Goal: Task Accomplishment & Management: Manage account settings

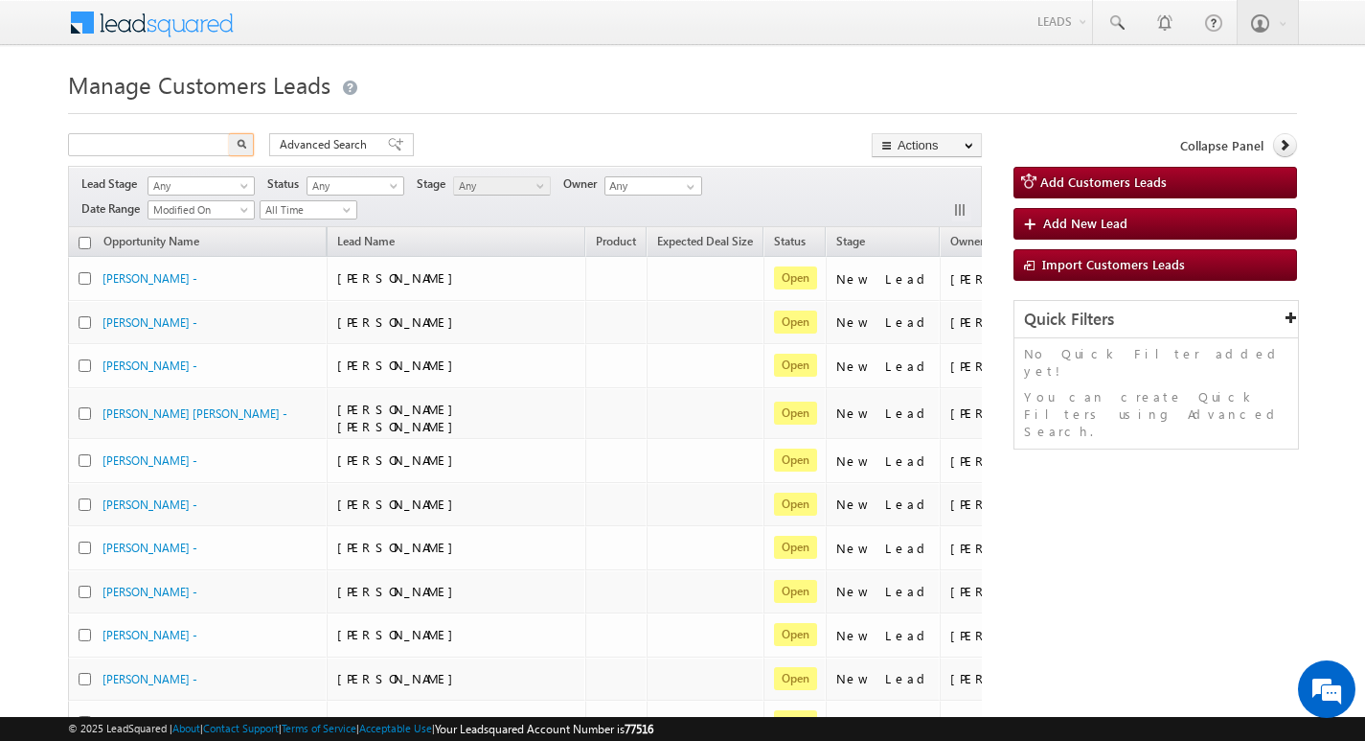
click at [190, 145] on input "text" at bounding box center [150, 144] width 164 height 23
type input "799430"
click at [229, 133] on button "button" at bounding box center [241, 144] width 25 height 23
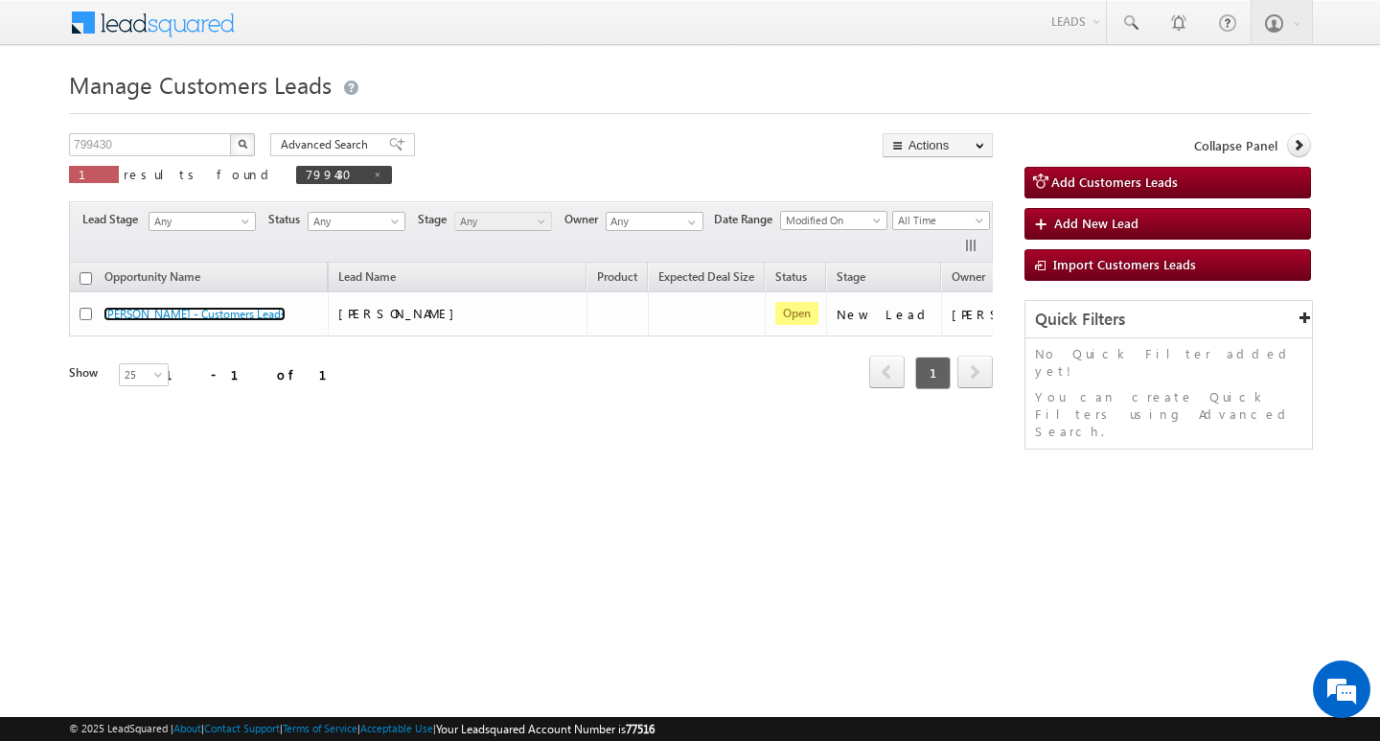
scroll to position [0, 78]
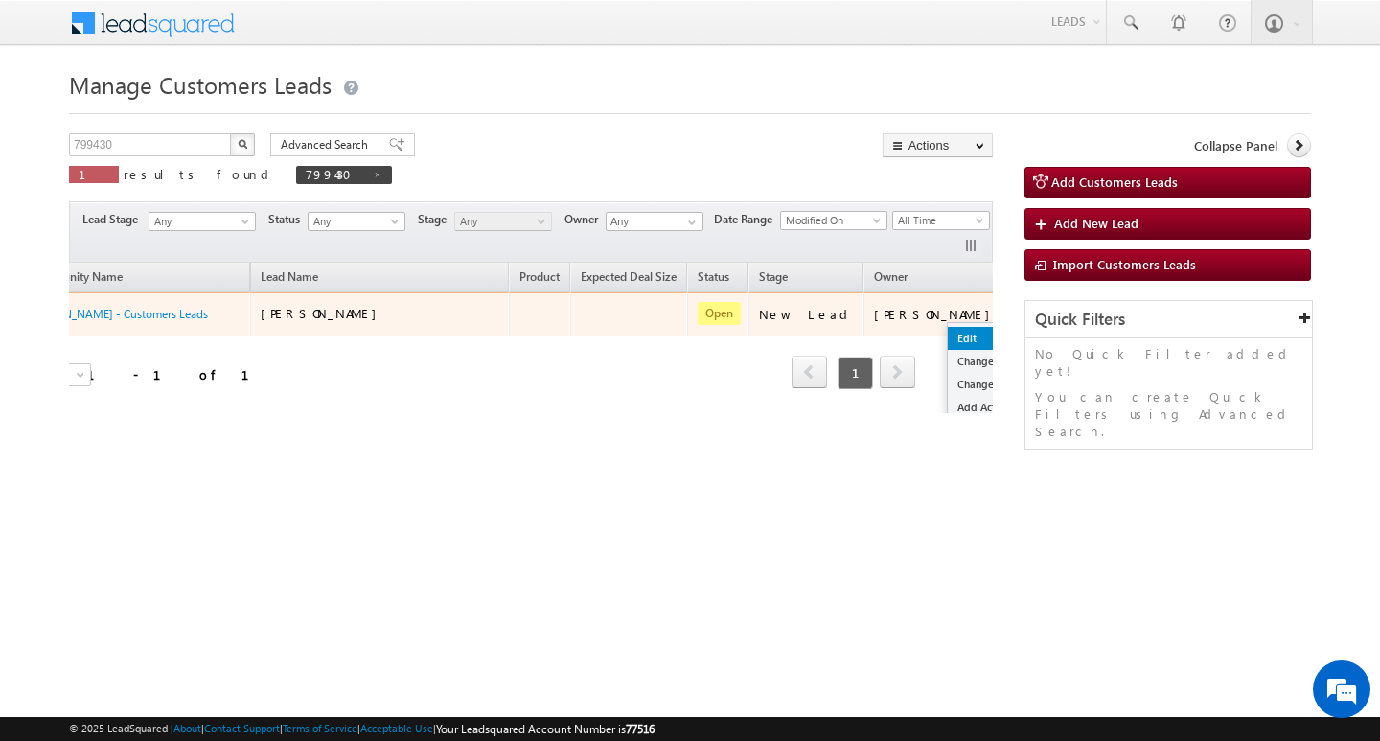
click at [948, 338] on link "Edit" at bounding box center [996, 338] width 96 height 23
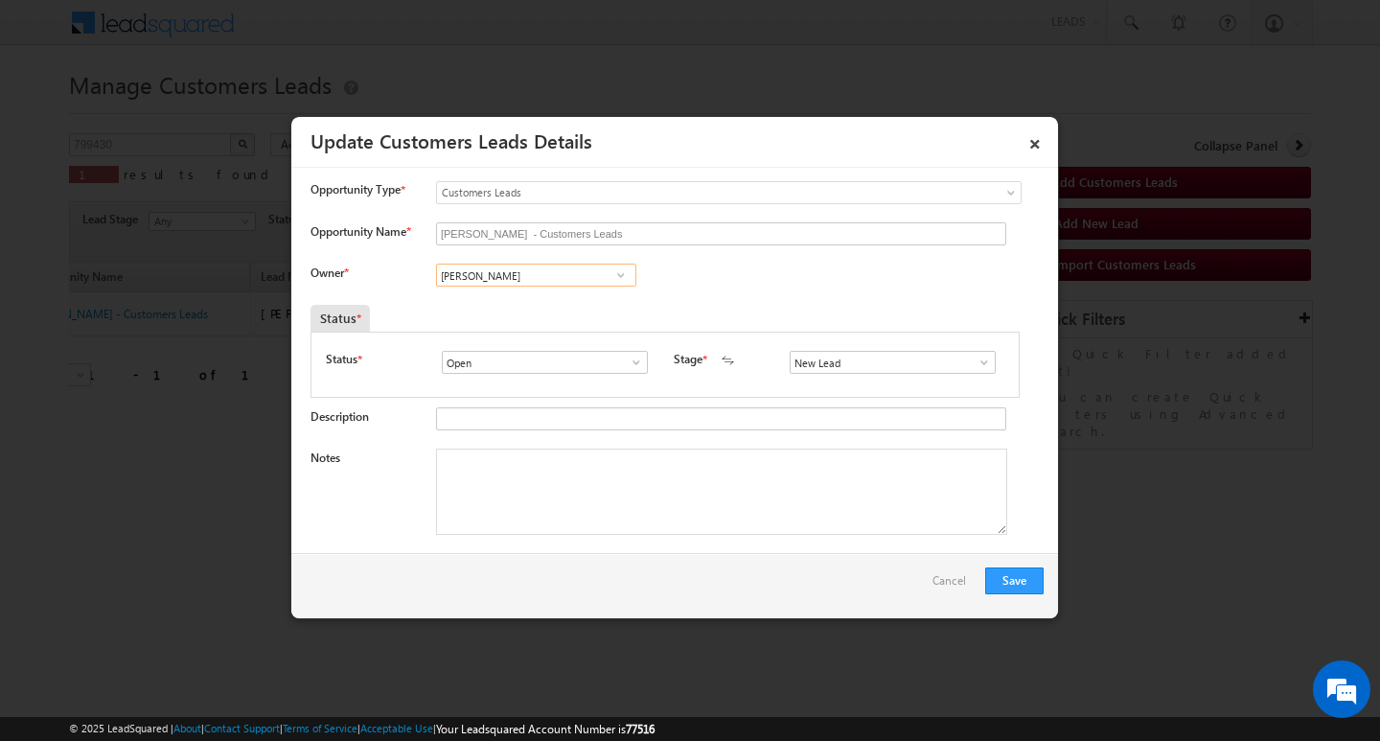
click at [585, 282] on input "[PERSON_NAME]" at bounding box center [536, 275] width 200 height 23
paste input "Sushant Sude"
type input "Sushant Sude"
click at [840, 367] on input "New Lead" at bounding box center [893, 362] width 206 height 23
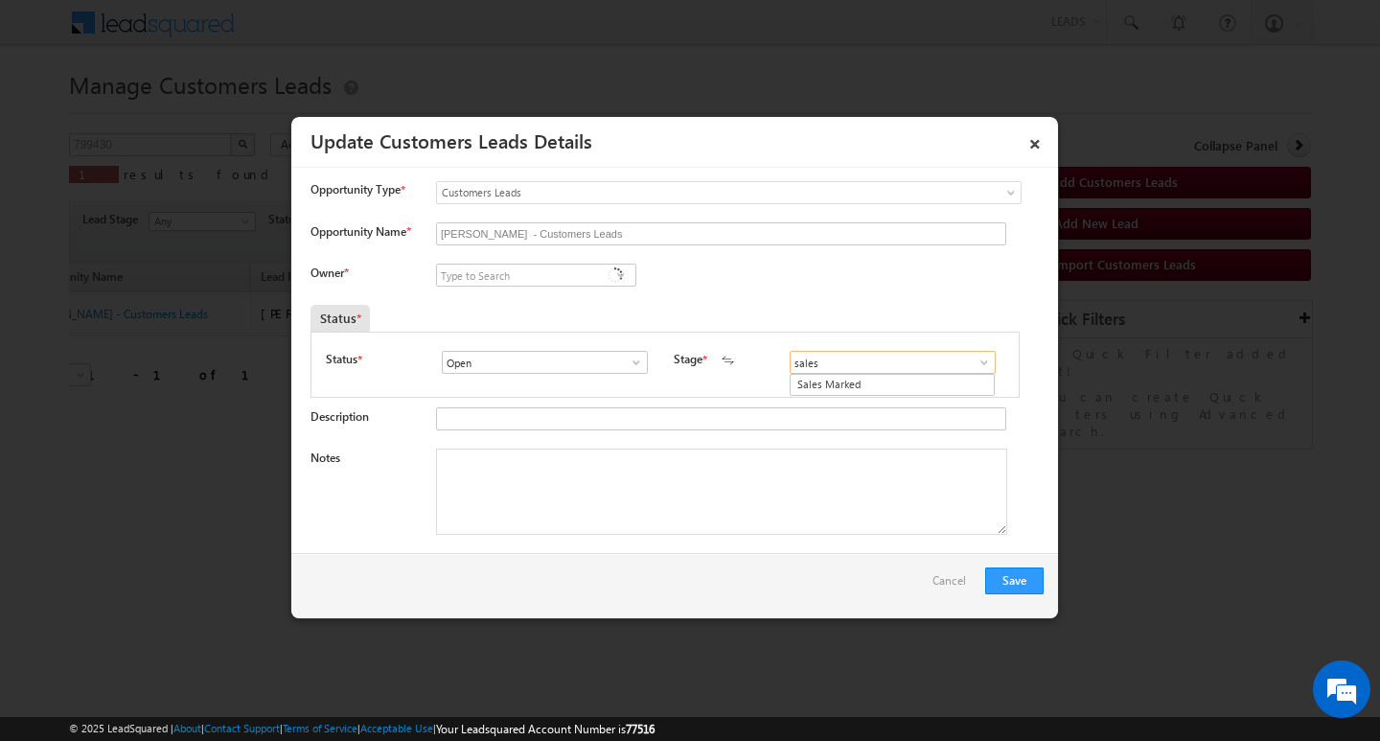
type input "sales"
click at [837, 396] on div "Status * Open Won Lost Open Stage * New Lead Interested Pending Documents" at bounding box center [664, 365] width 709 height 66
click at [838, 362] on input at bounding box center [893, 362] width 206 height 23
click at [855, 382] on link "Sales Marked" at bounding box center [892, 385] width 205 height 22
type input "Sales Marked"
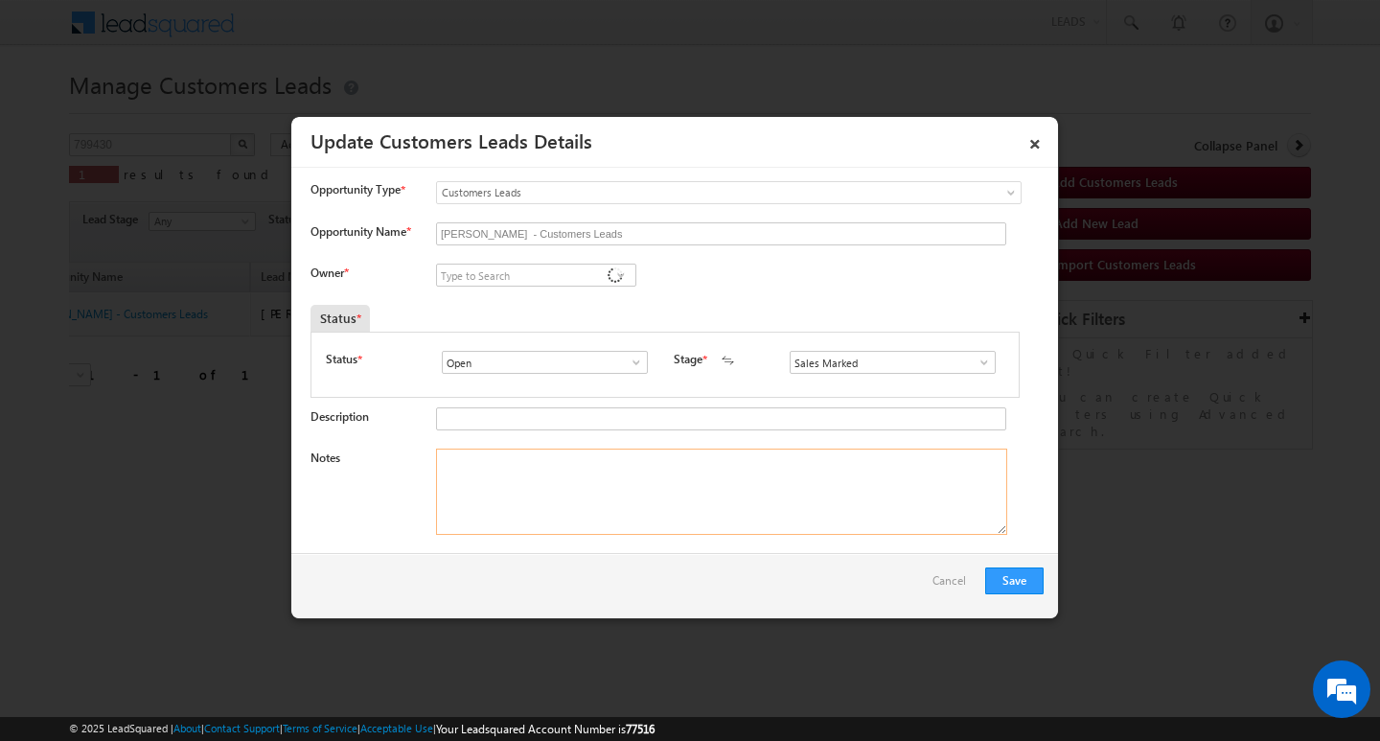
click at [722, 485] on textarea "Notes" at bounding box center [721, 491] width 571 height 86
paste textarea "NITIN BHOGE/Purchase / 25 lakh / income 90k / Current No EMI / CIBIL score 700 …"
type textarea "NITIN BHOGE/Purchase / 25 lakh / income 90k / Current No EMI / CIBIL score 700 …"
drag, startPoint x: 1016, startPoint y: 581, endPoint x: 527, endPoint y: 273, distance: 577.4
click at [527, 273] on div "× Update Customers Leads Details Activity Fields Attachments Opportunity Type *…" at bounding box center [674, 367] width 767 height 501
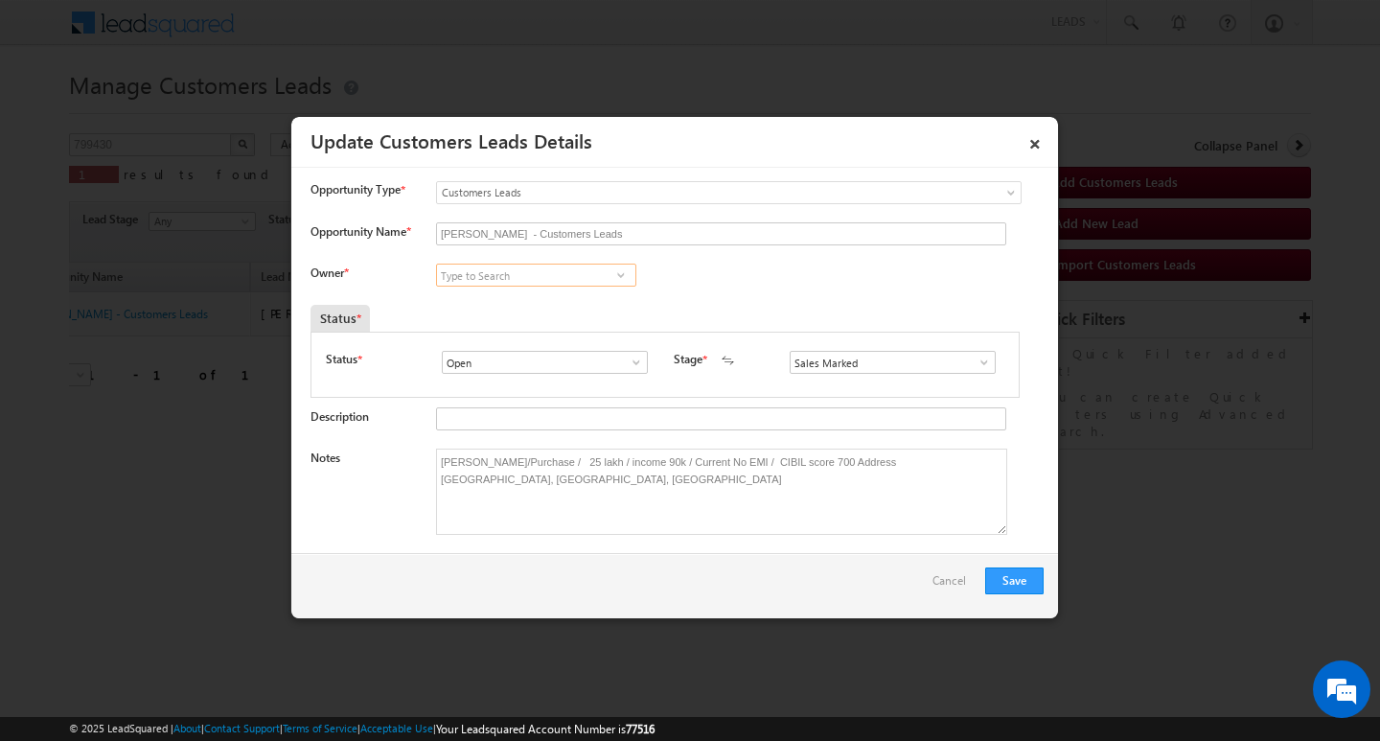
click at [527, 272] on input at bounding box center [536, 275] width 200 height 23
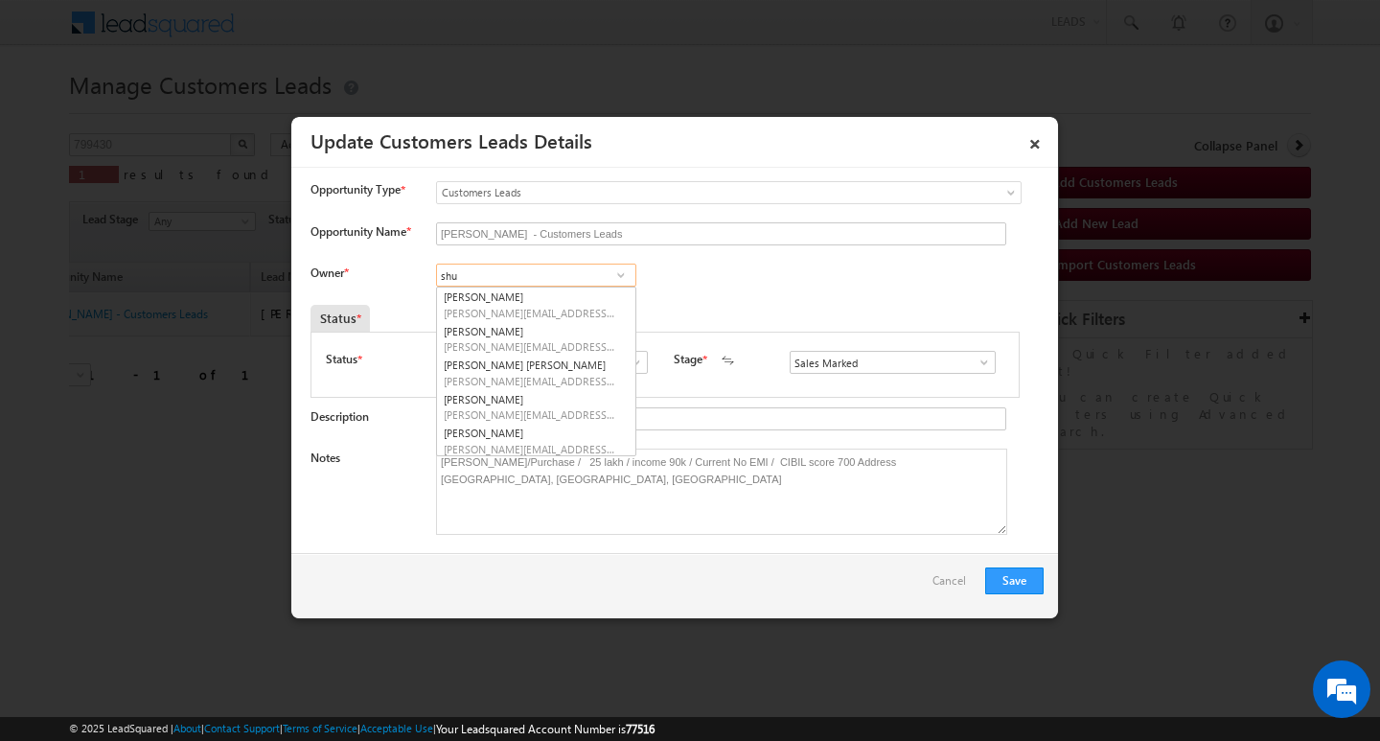
type input "shu"
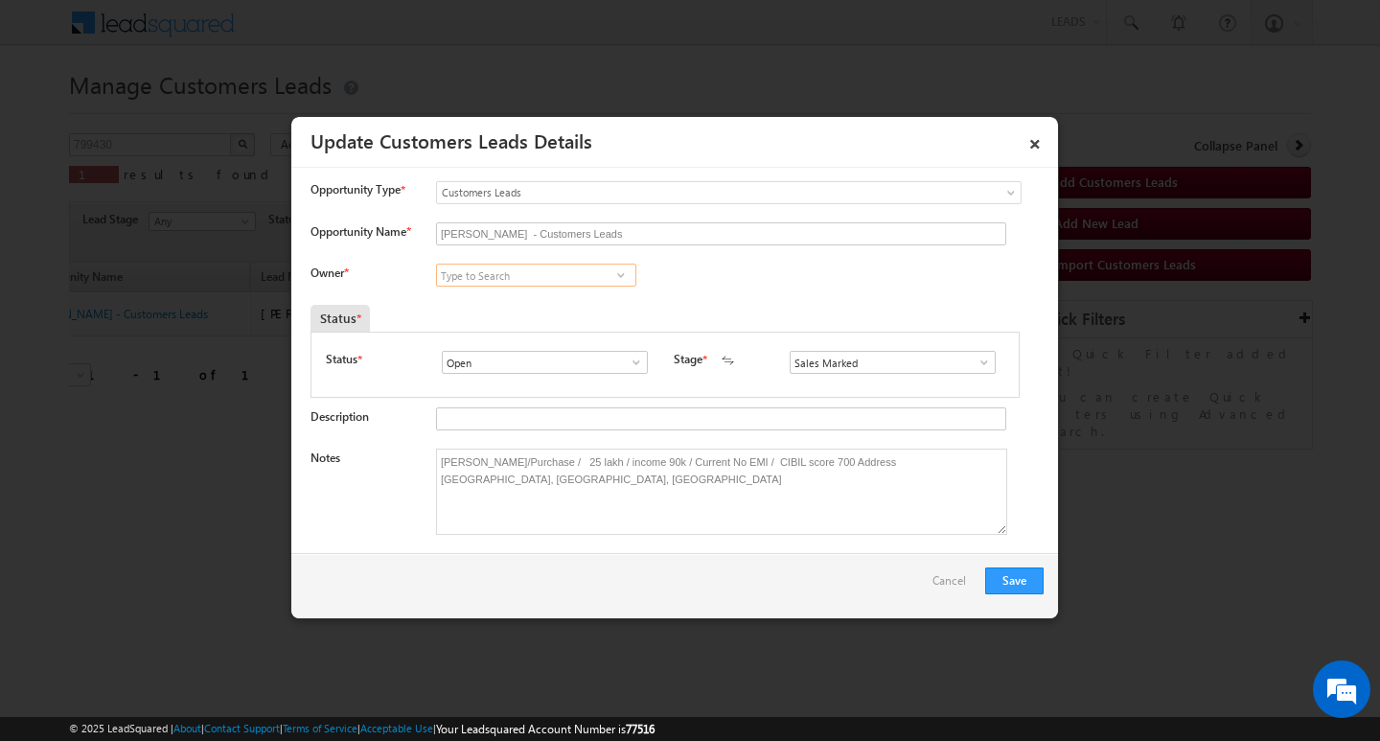
click at [510, 268] on input at bounding box center [536, 275] width 200 height 23
paste input "Sushant Sude"
drag, startPoint x: 566, startPoint y: 294, endPoint x: 644, endPoint y: 270, distance: 81.2
click at [644, 270] on div "Sushant Sude No results found No results found" at bounding box center [552, 277] width 232 height 27
type input "Sushant Sude"
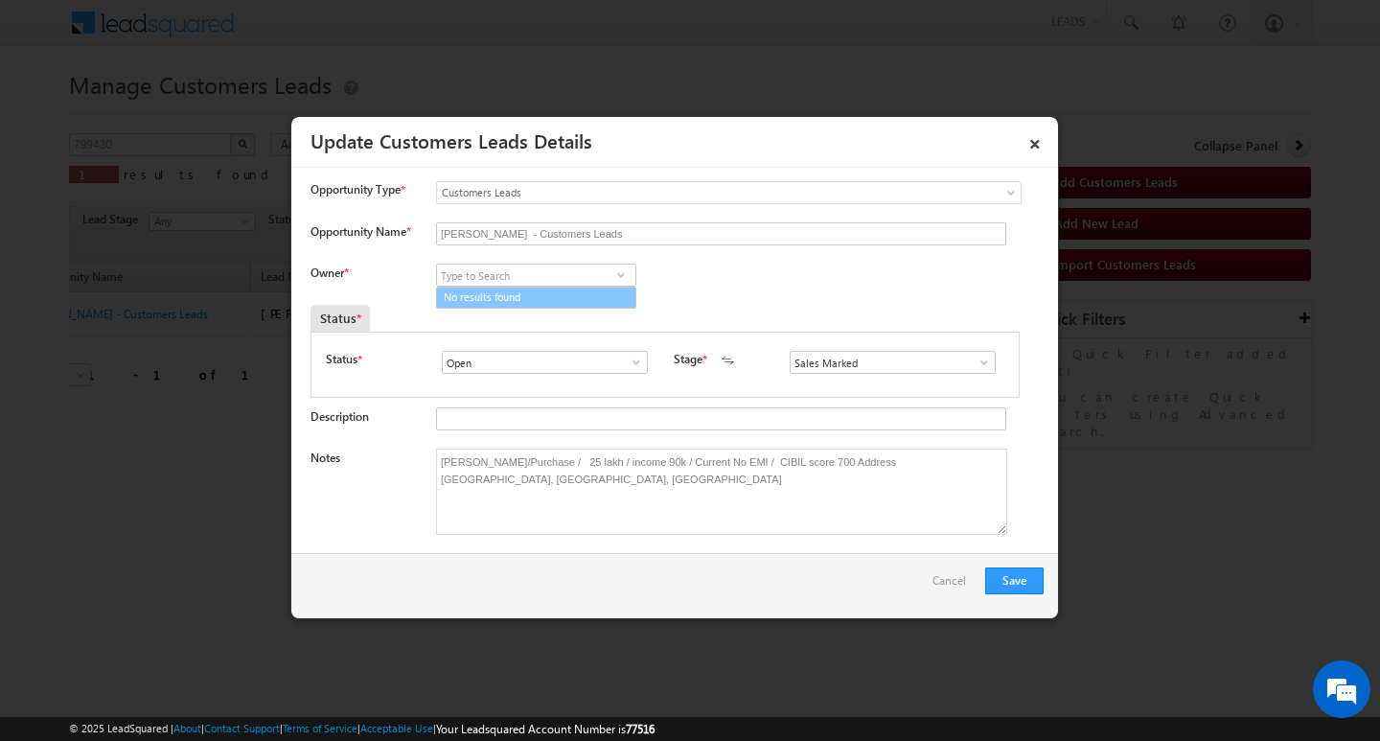
click at [622, 274] on span at bounding box center [620, 274] width 19 height 15
click at [535, 271] on input at bounding box center [536, 275] width 200 height 23
paste input "Shivaji Ture"
type input "Shivaji Ture"
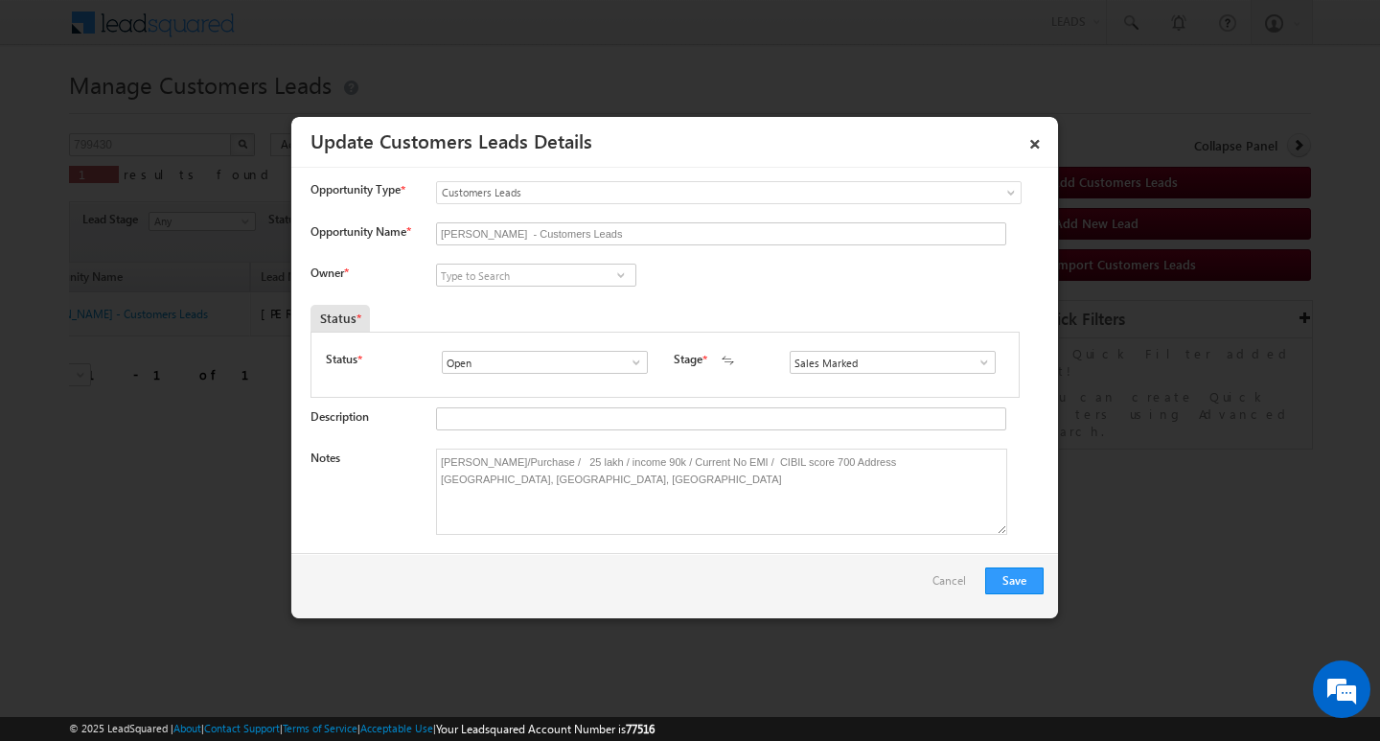
click at [617, 271] on span at bounding box center [620, 274] width 19 height 15
click at [591, 269] on input at bounding box center [536, 275] width 200 height 23
type input "s"
paste input "Sushant Sude"
click at [526, 309] on span "sushan.sude@sgrlimited.in" at bounding box center [530, 313] width 172 height 14
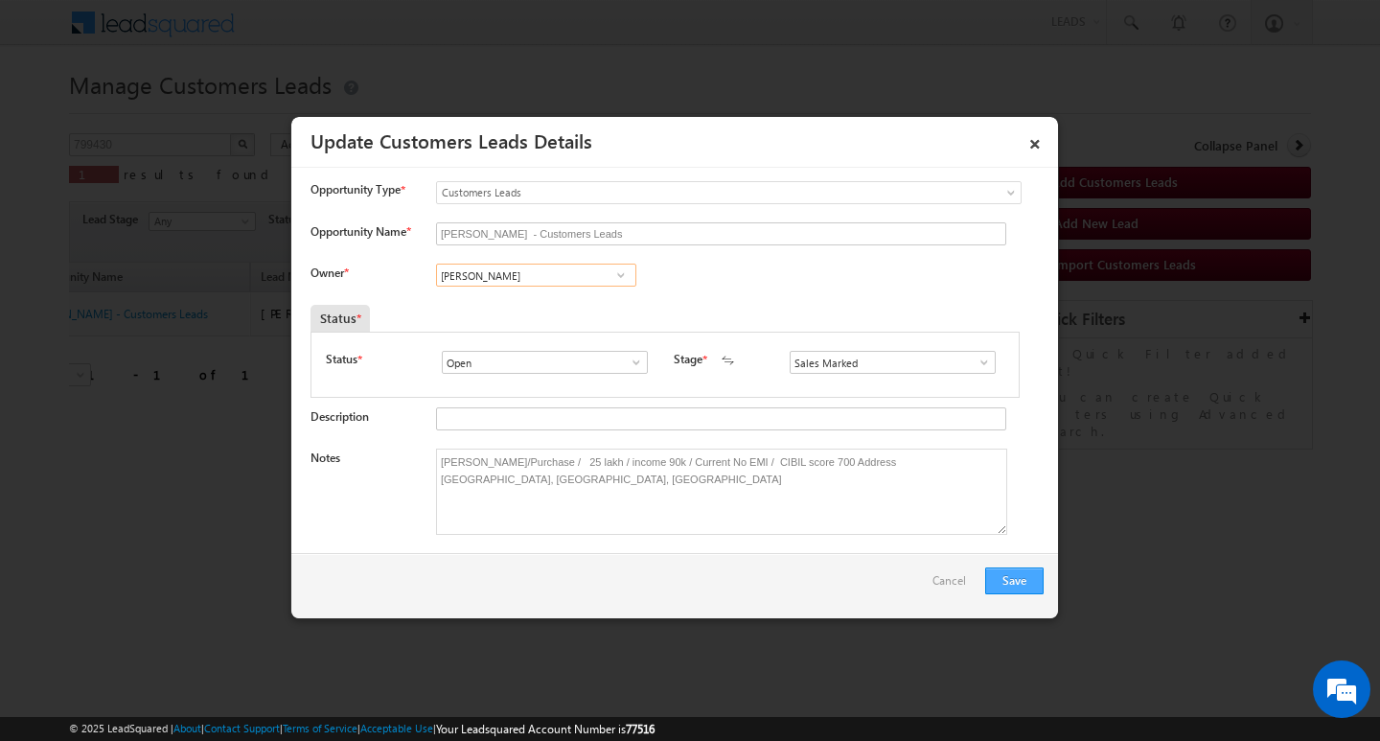
type input "Sushant Mahadev Sude"
click at [1028, 572] on button "Save" at bounding box center [1014, 580] width 58 height 27
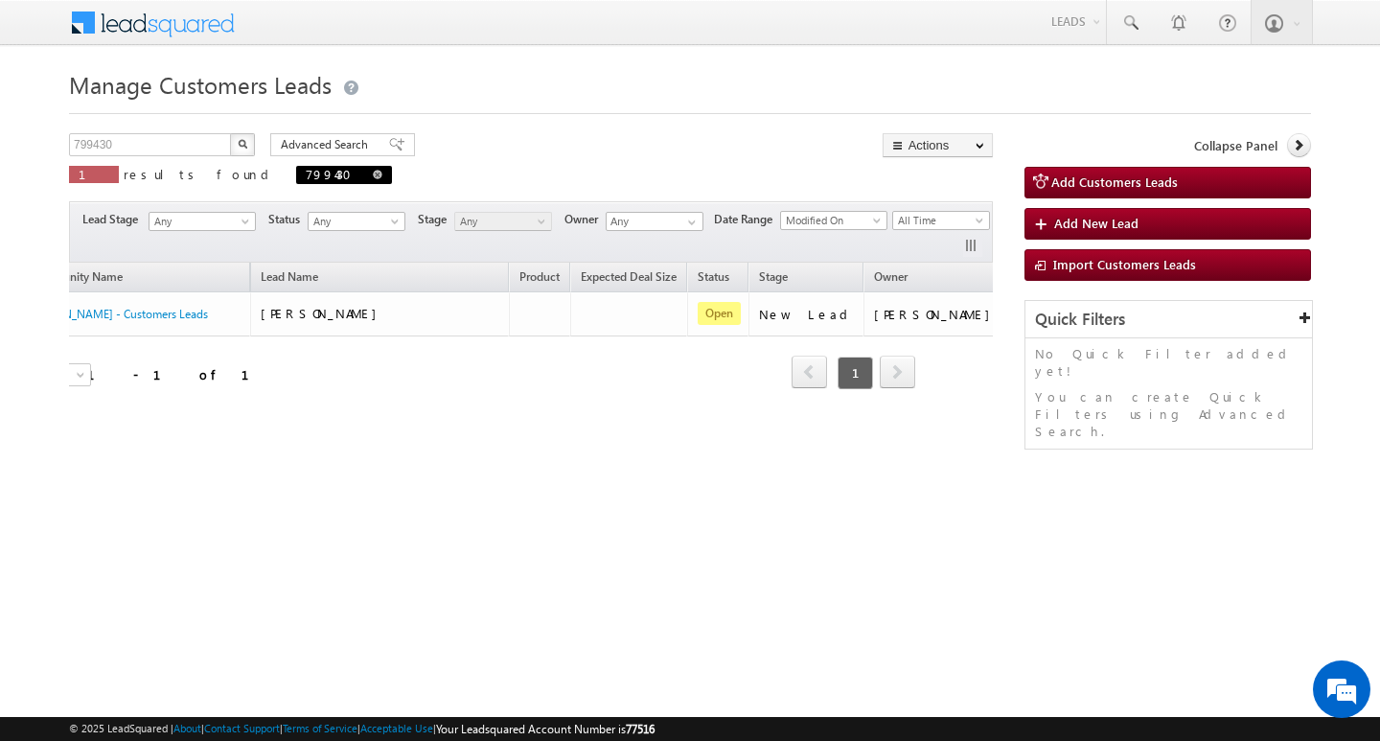
click at [296, 176] on span "799430" at bounding box center [344, 175] width 96 height 18
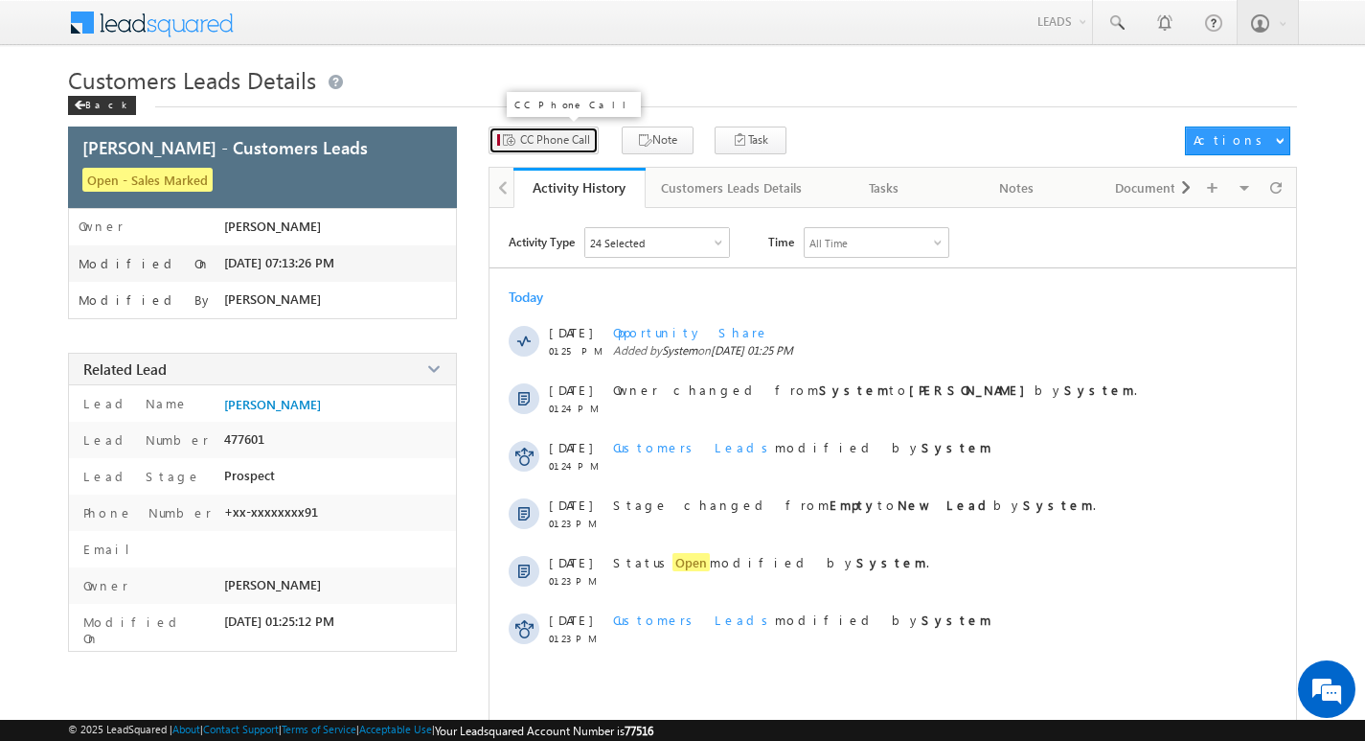
click at [562, 138] on span "CC Phone Call" at bounding box center [555, 139] width 70 height 17
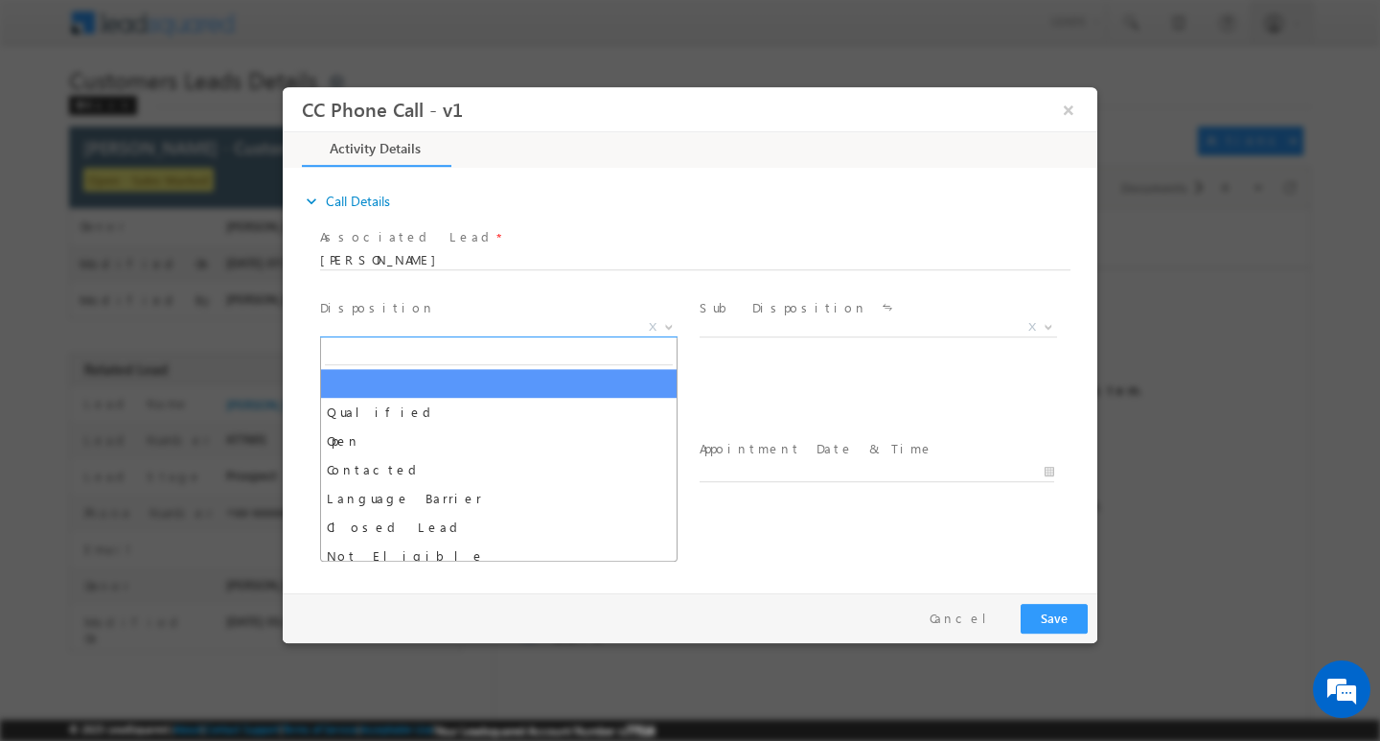
click at [520, 327] on span "X" at bounding box center [498, 326] width 357 height 19
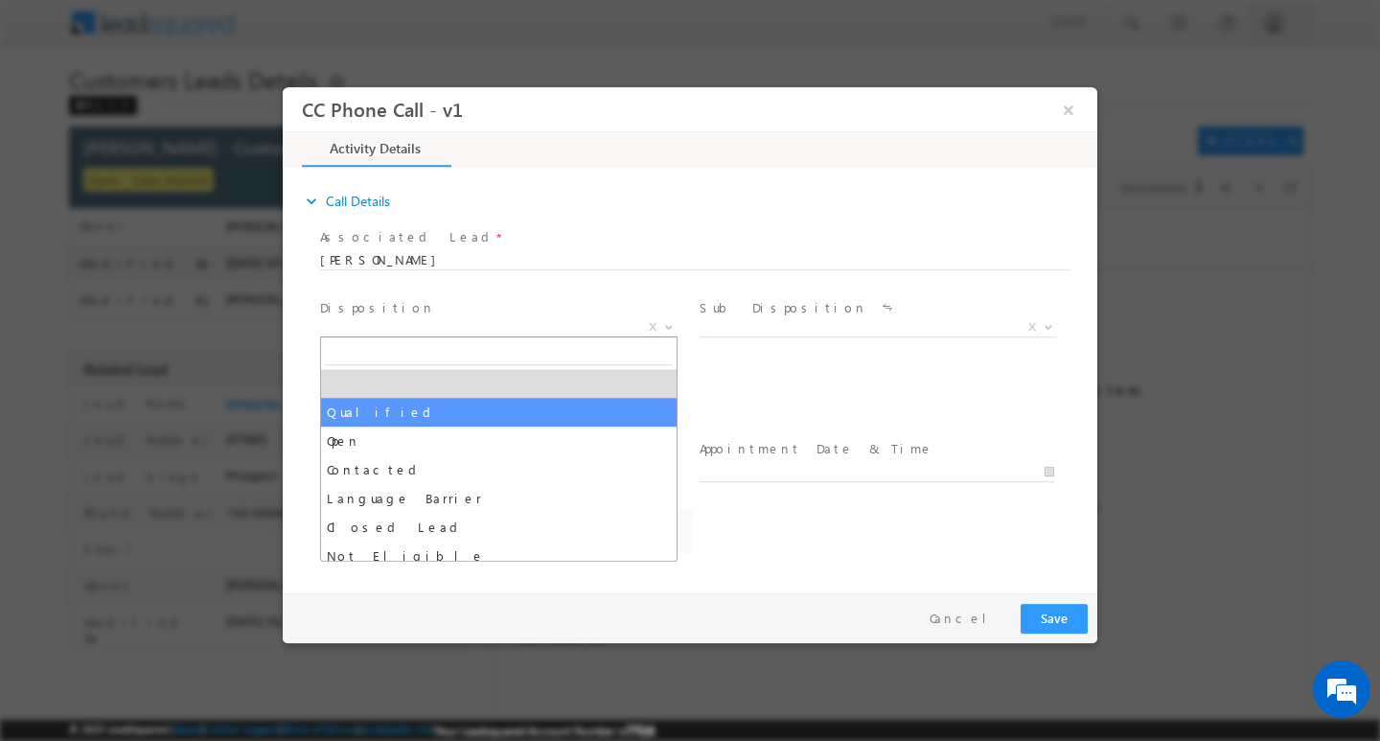
select select "Qualified"
select select "[PERSON_NAME][EMAIL_ADDRESS][PERSON_NAME][DOMAIN_NAME]"
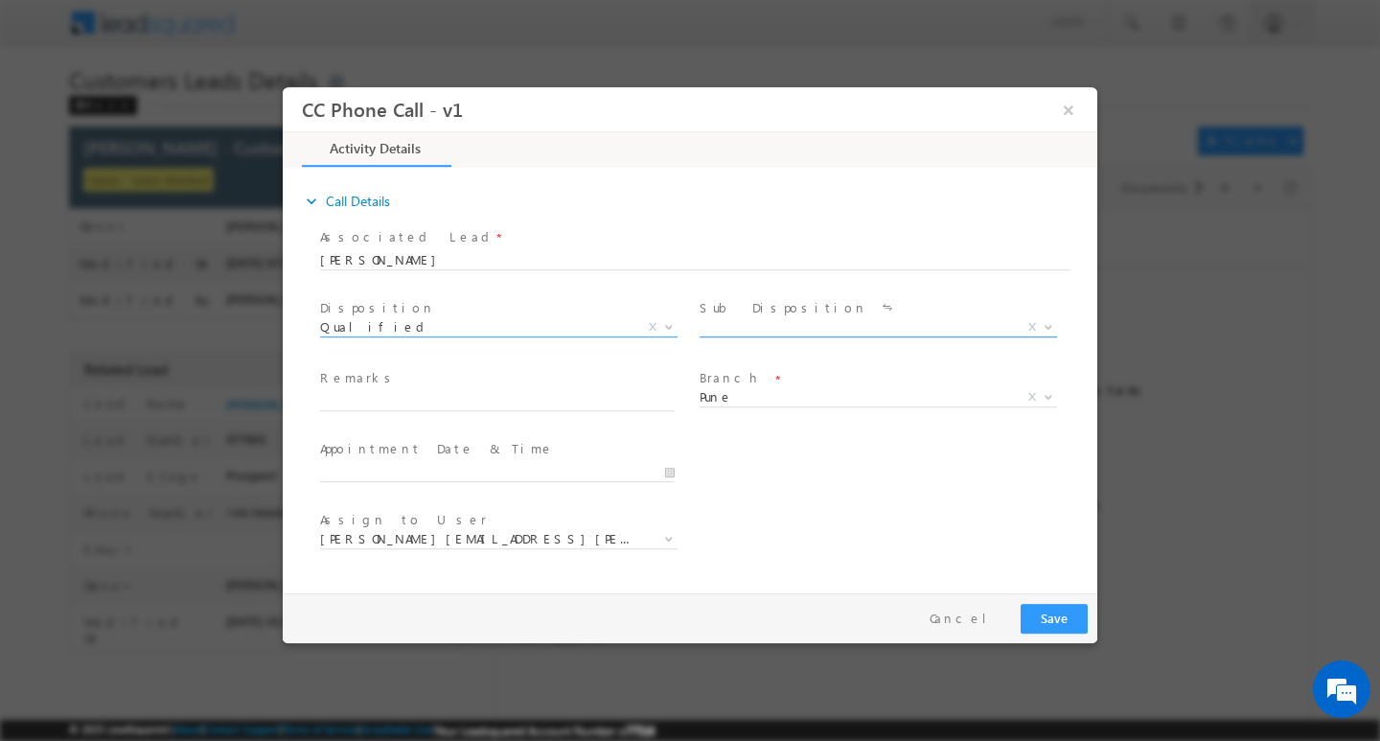
click at [758, 332] on span "X" at bounding box center [877, 326] width 357 height 19
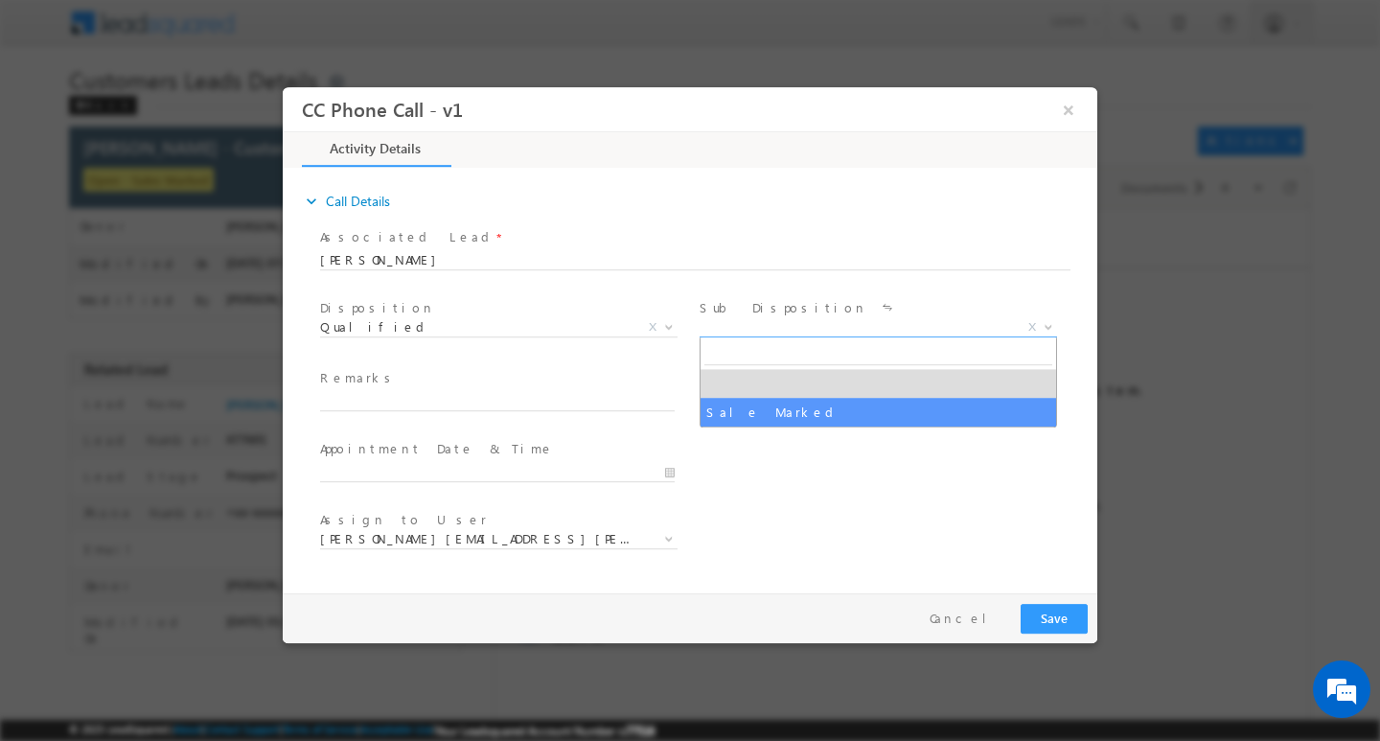
select select "Sale Marked"
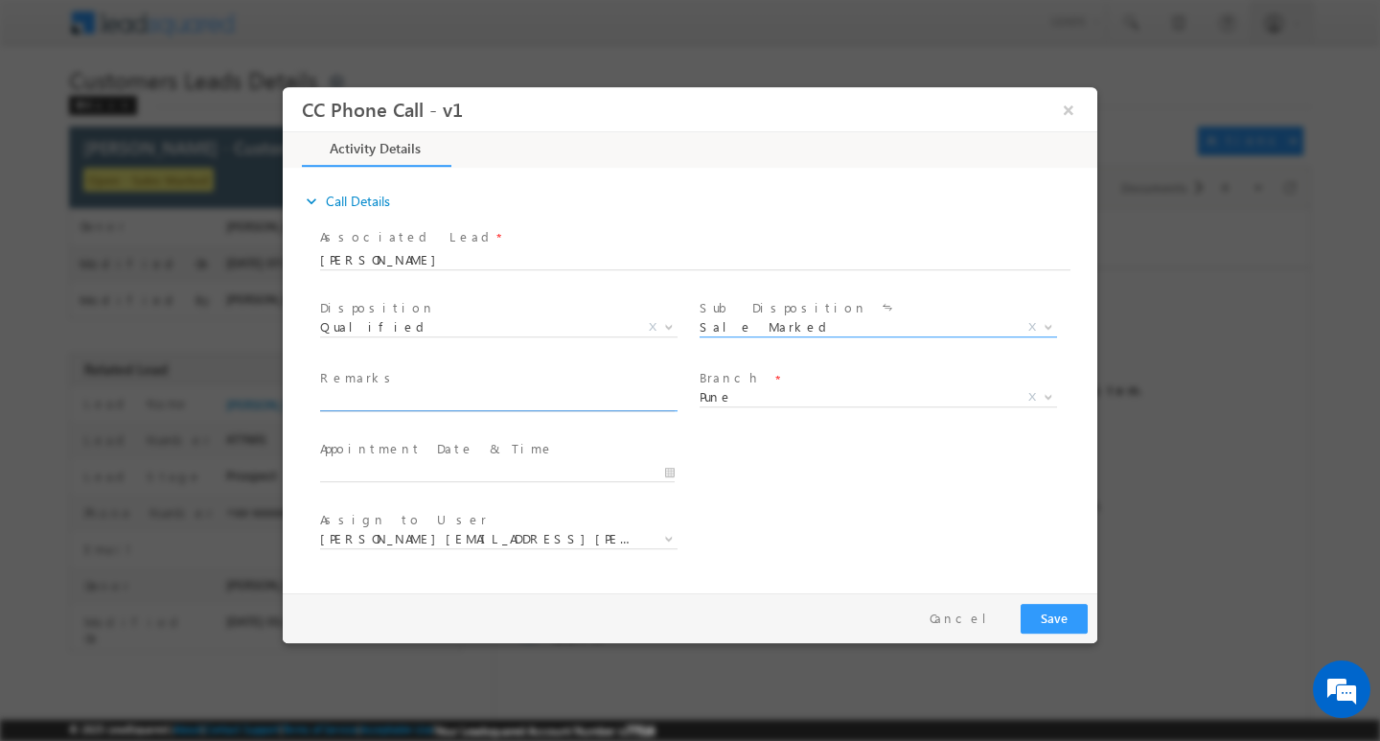
click at [619, 404] on input "text" at bounding box center [497, 400] width 355 height 19
paste input "Sushant Sude"
click at [439, 394] on input "Sushant Sude" at bounding box center [497, 400] width 355 height 19
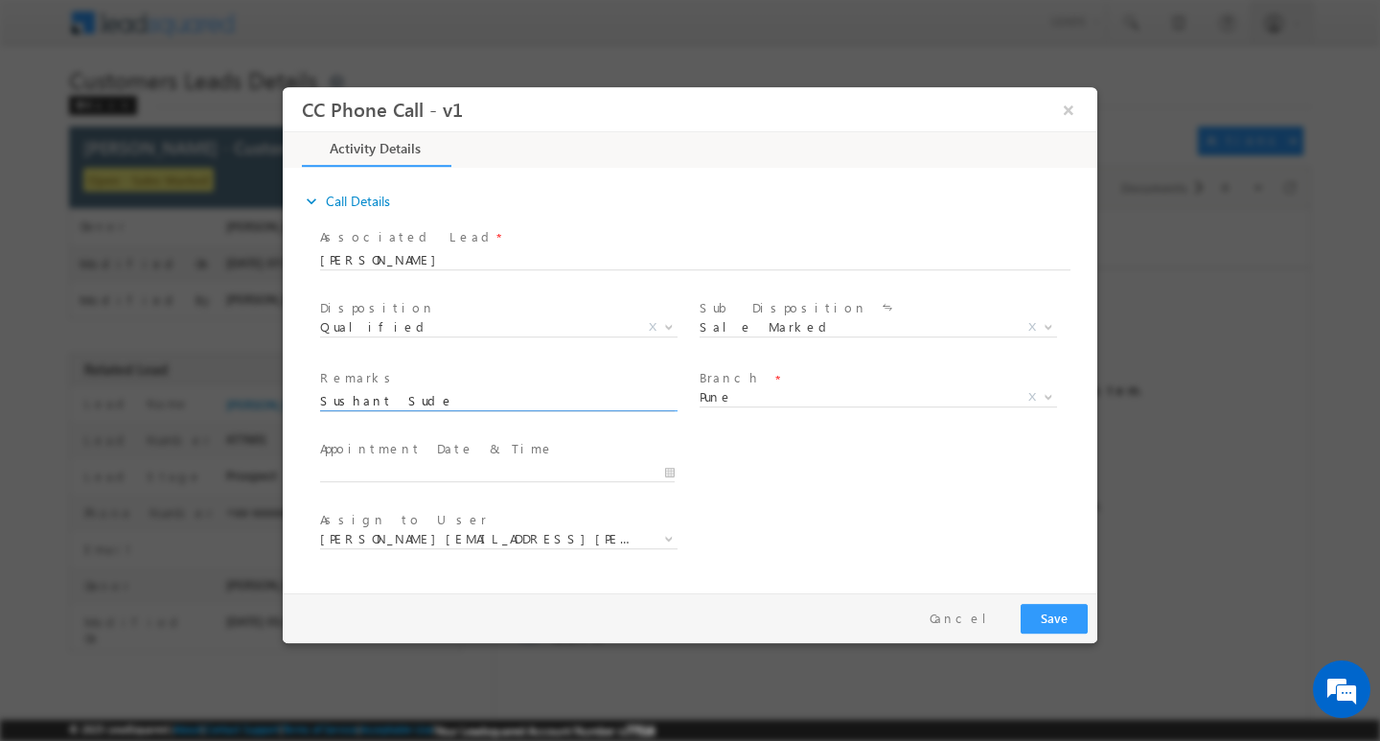
paste input "NITIN BHOGE/Purchase / 25 lakh / income 90k / Current No EMI / CIBIL score 700 …"
type input "Sushant NITIN BHOGE/Purchase / 25 lakh / income 90k / Current No EMI / CIBIL sc…"
click at [1066, 618] on button "Save" at bounding box center [1053, 618] width 67 height 30
